Goal: Task Accomplishment & Management: Manage account settings

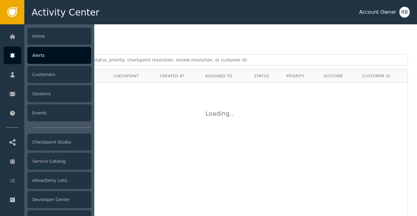
click at [50, 52] on div "Alerts" at bounding box center [59, 55] width 64 height 17
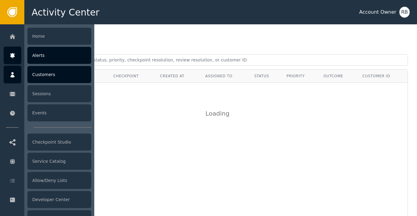
click at [51, 77] on div "Customers" at bounding box center [59, 74] width 64 height 17
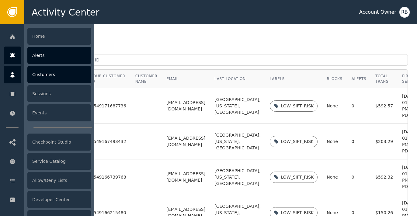
click at [43, 57] on div "Alerts" at bounding box center [59, 55] width 64 height 17
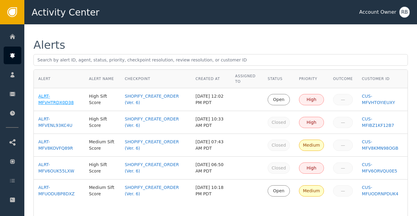
click at [48, 103] on div "ALRT-MFVHTRDX0D38" at bounding box center [59, 99] width 42 height 13
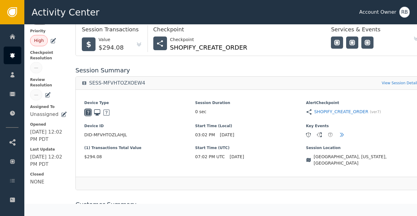
scroll to position [71, 3]
